Goal: Task Accomplishment & Management: Use online tool/utility

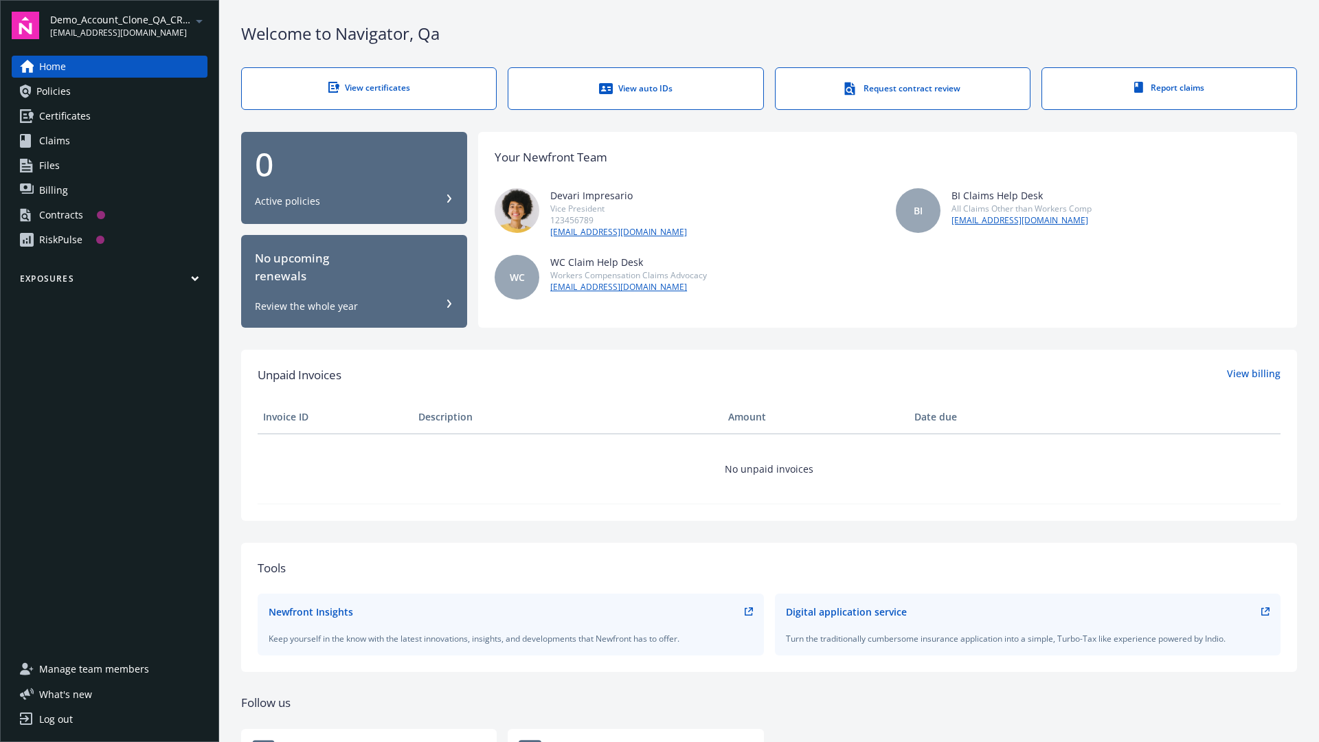
click at [128, 25] on span "Demo_Account_Clone_QA_CR_Tests_Prospect" at bounding box center [120, 19] width 141 height 14
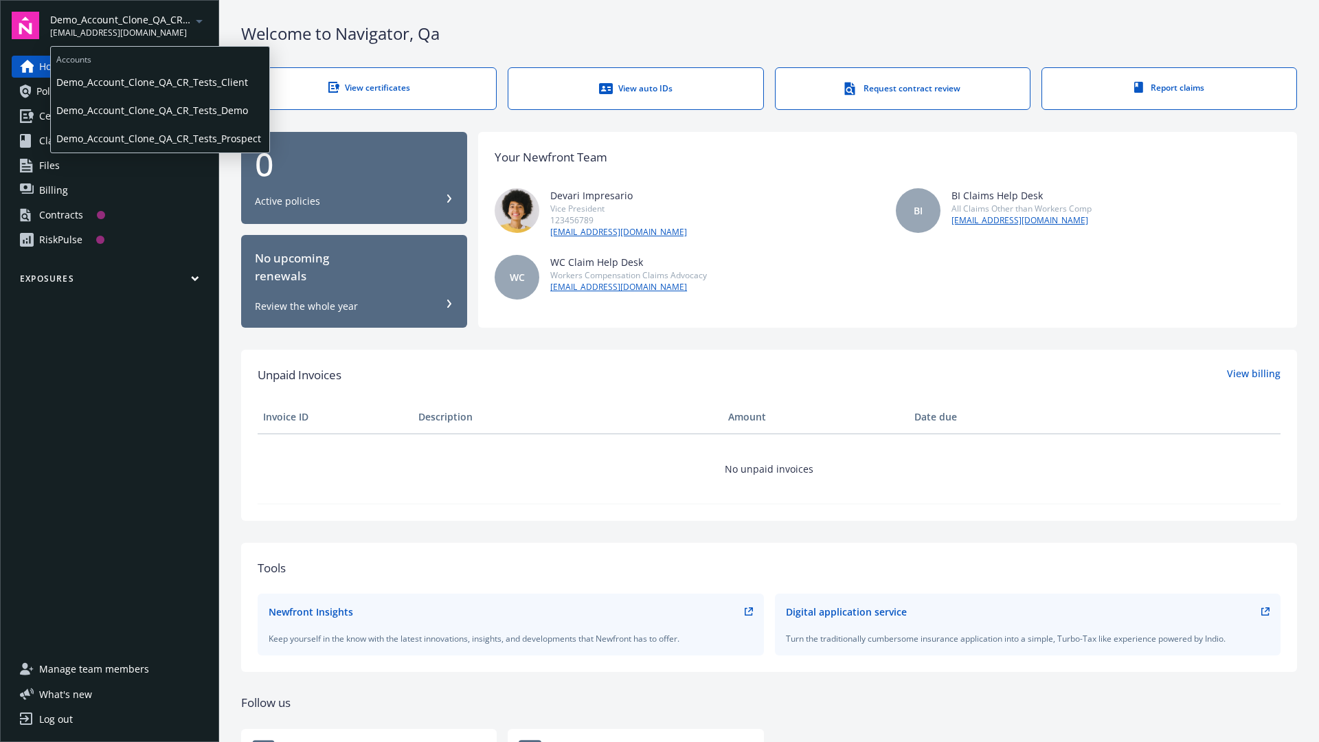
click at [159, 82] on span "Demo_Account_Clone_QA_CR_Tests_Client" at bounding box center [159, 82] width 207 height 28
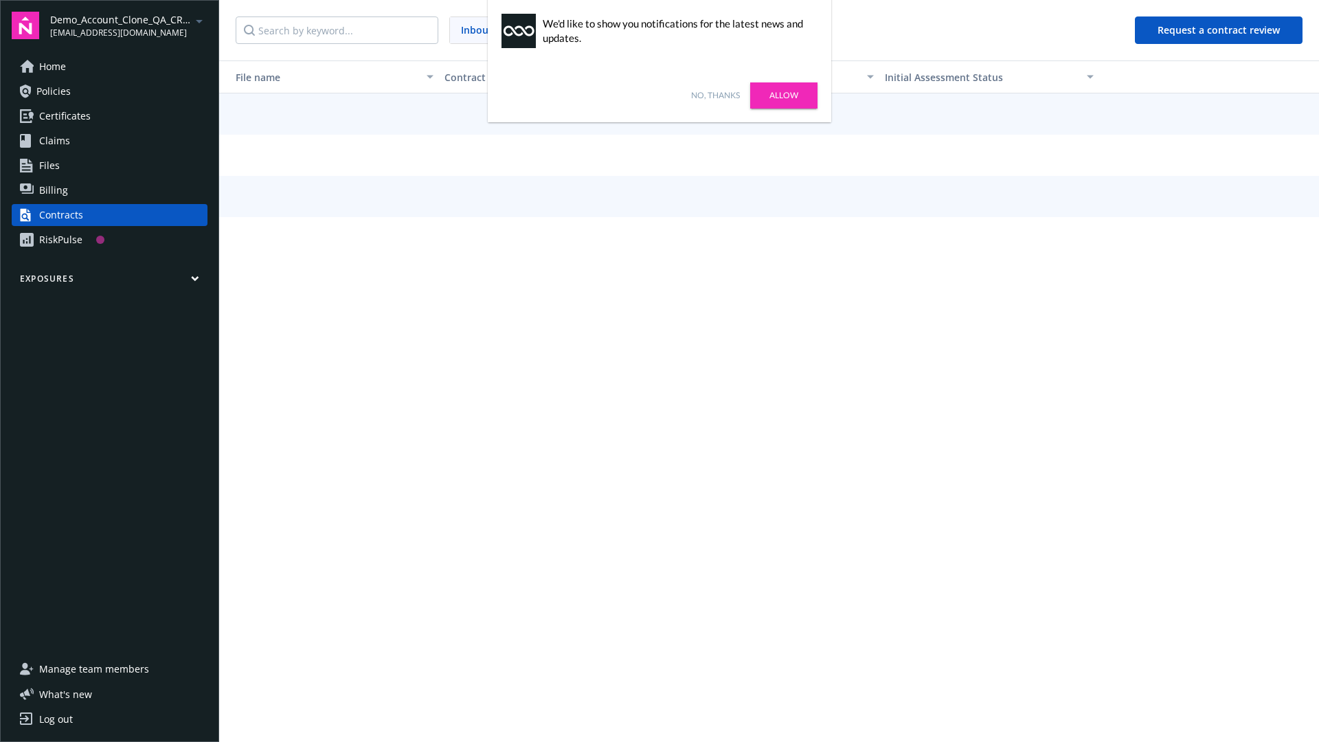
click at [715, 95] on link "No, thanks" at bounding box center [715, 95] width 49 height 12
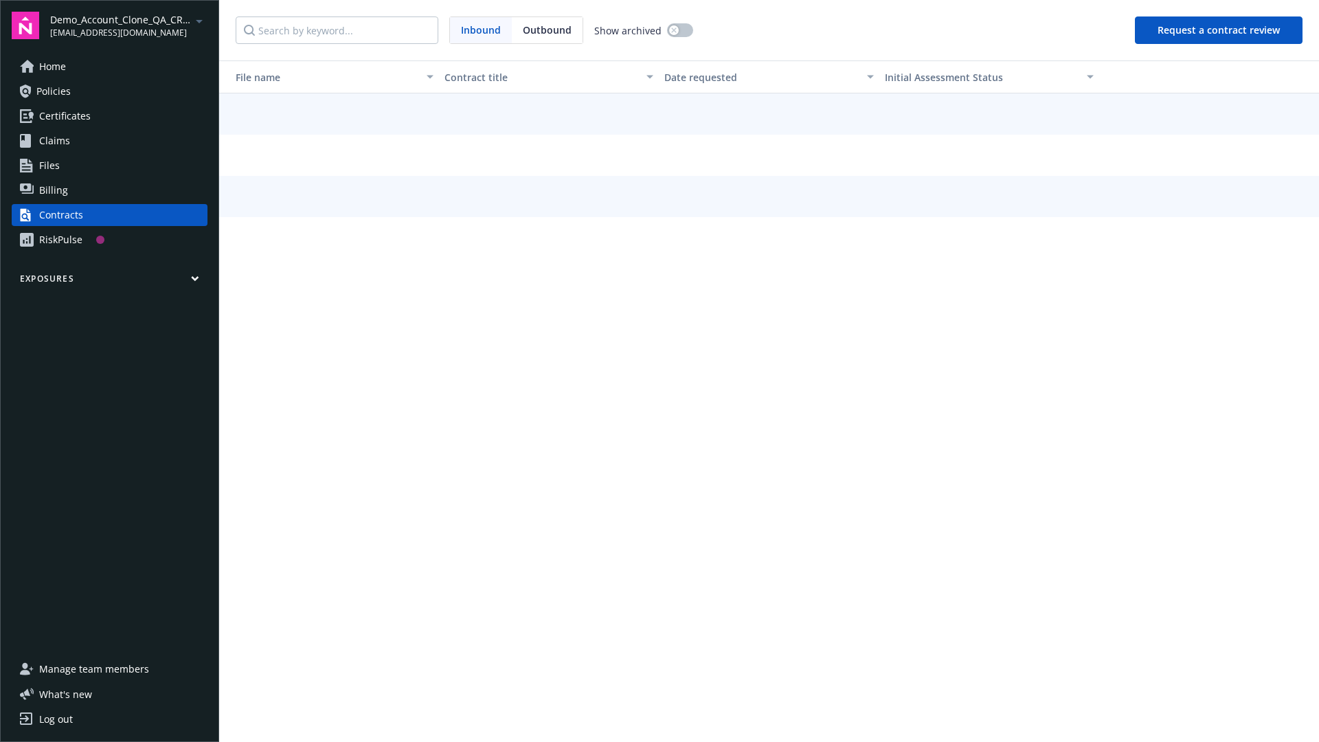
click at [1219, 30] on button "Request a contract review" at bounding box center [1219, 29] width 168 height 27
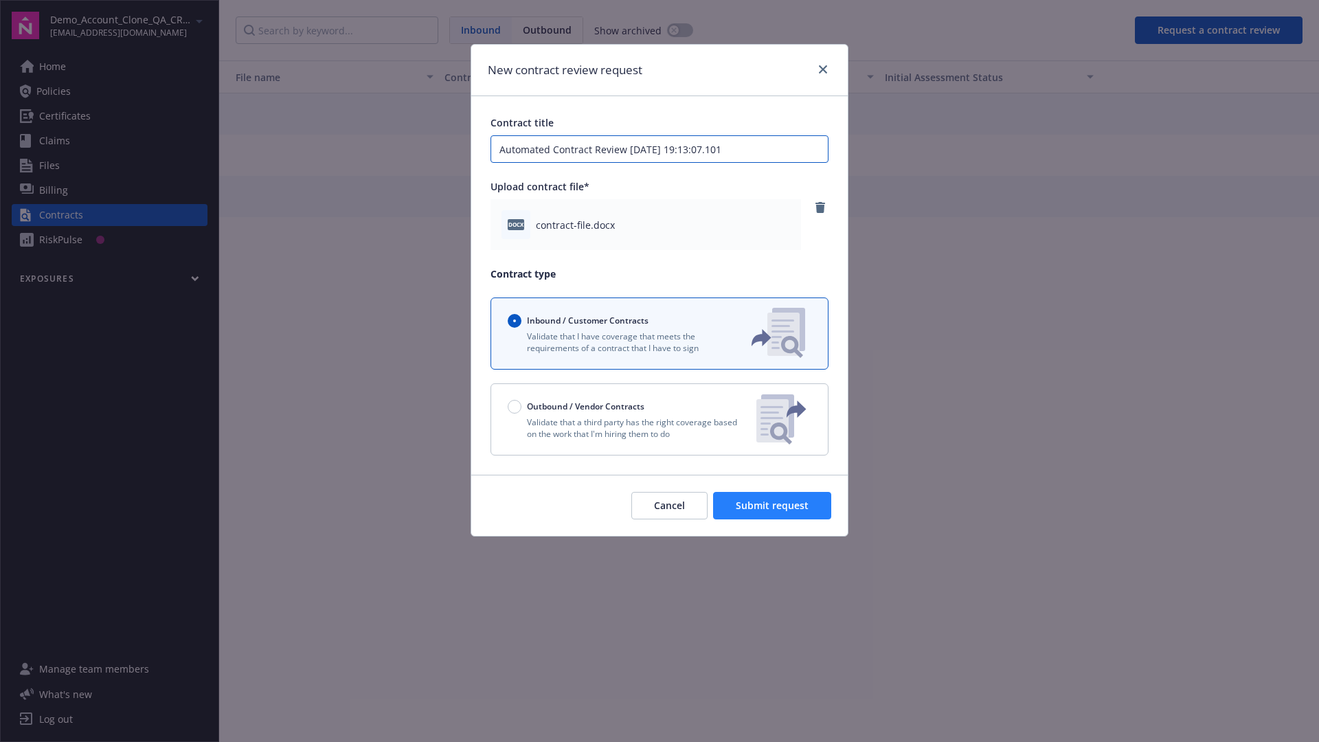
type input "Automated Contract Review [DATE] 19:13:07.101"
click at [773, 506] on span "Submit request" at bounding box center [772, 505] width 73 height 13
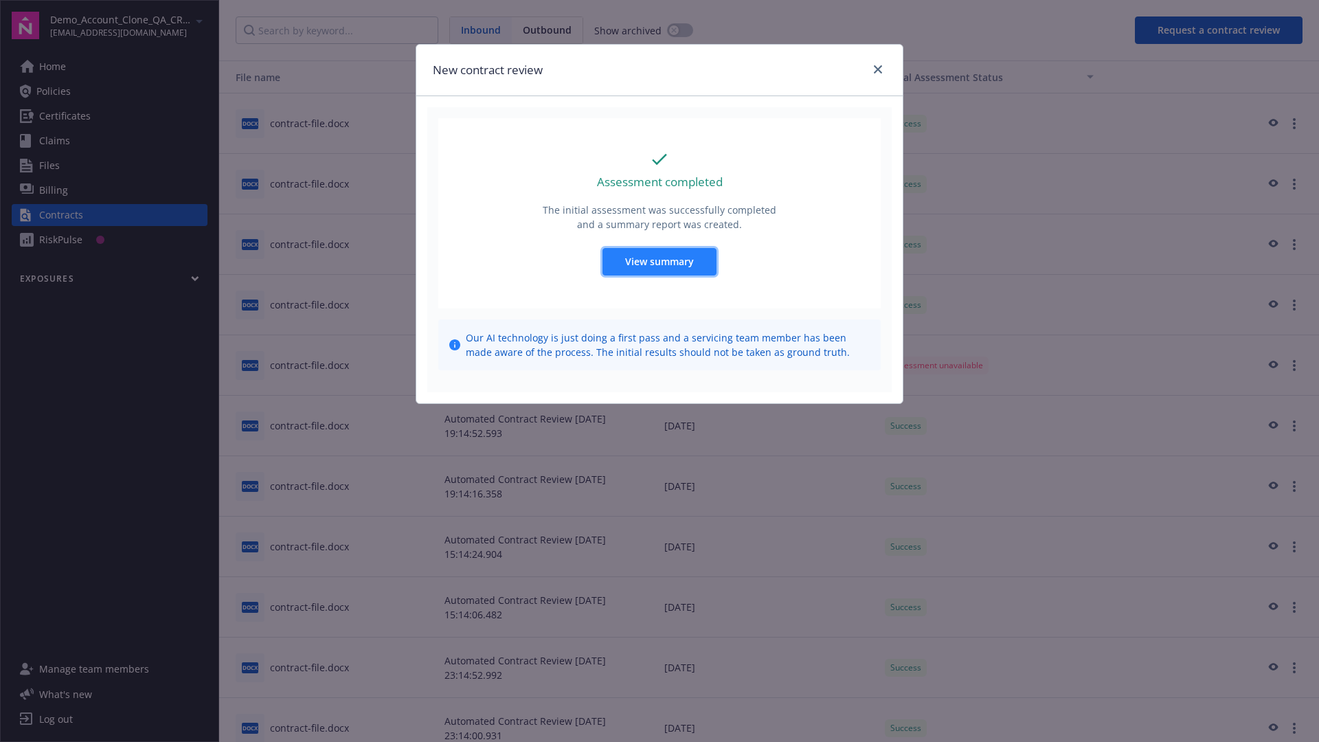
click at [659, 261] on span "View summary" at bounding box center [659, 261] width 69 height 13
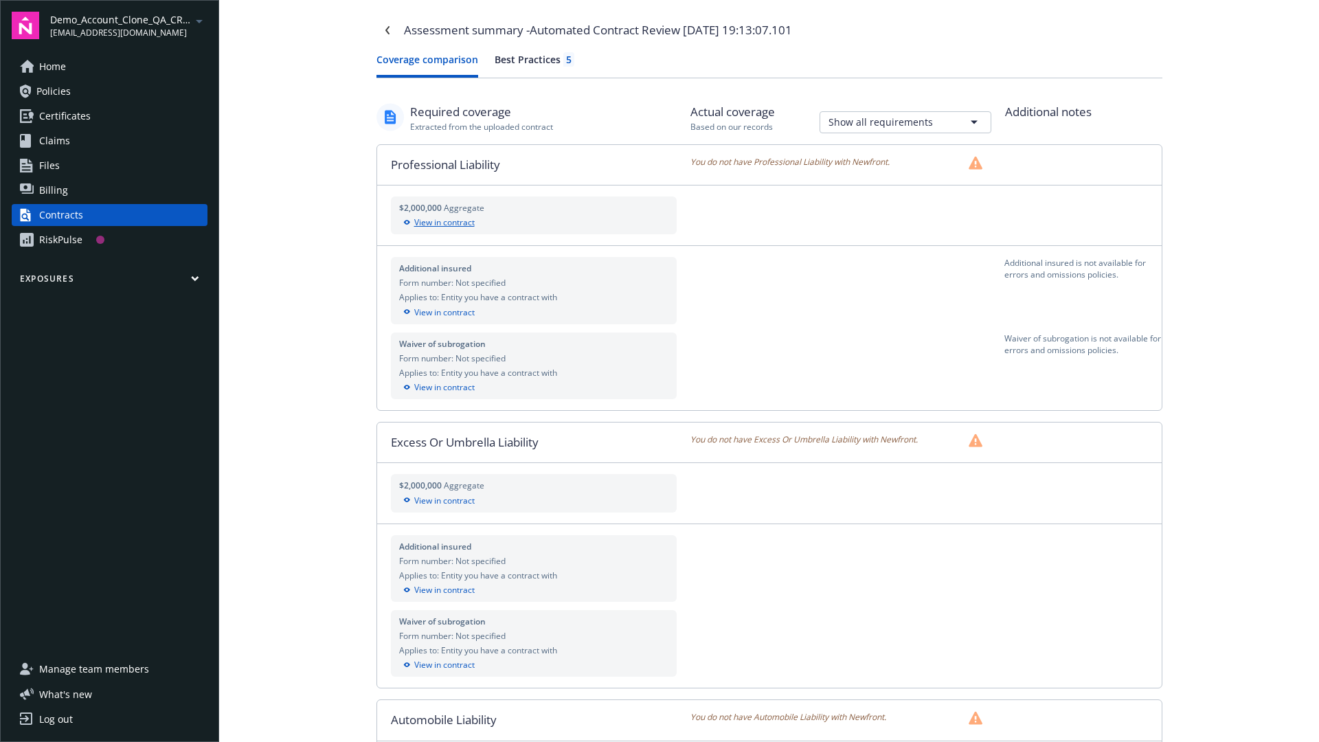
click at [533, 223] on div "View in contract" at bounding box center [534, 222] width 270 height 12
